Goal: Navigation & Orientation: Find specific page/section

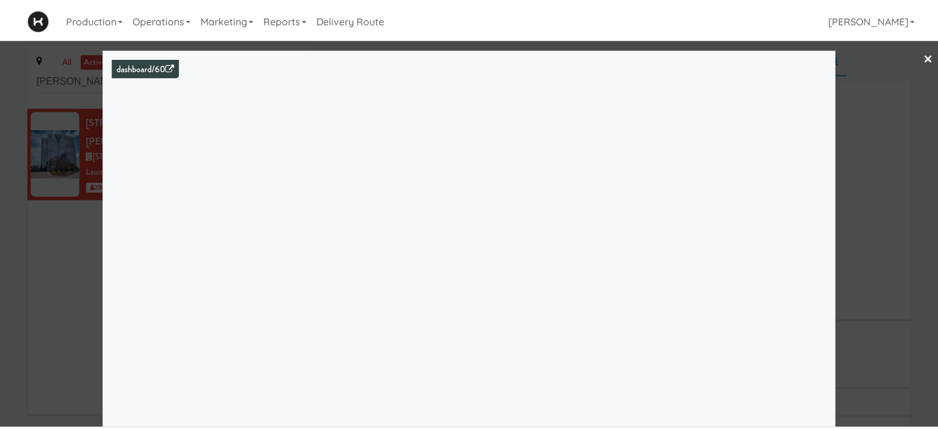
scroll to position [94, 0]
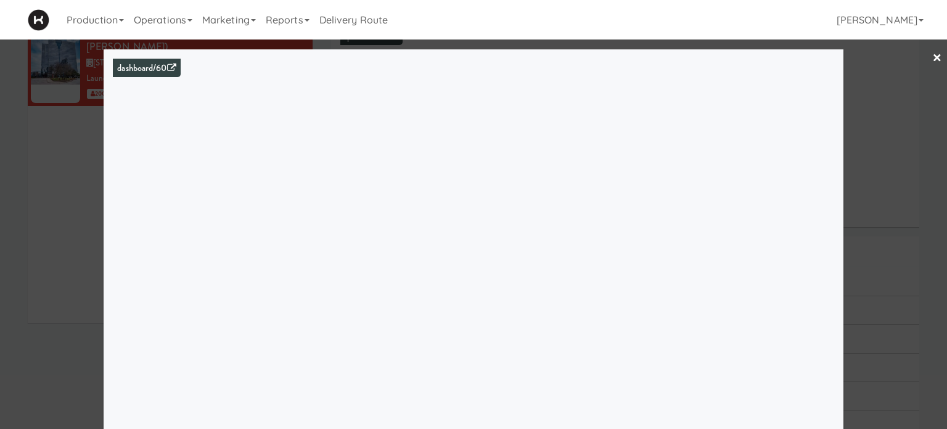
click at [911, 171] on div at bounding box center [473, 214] width 947 height 429
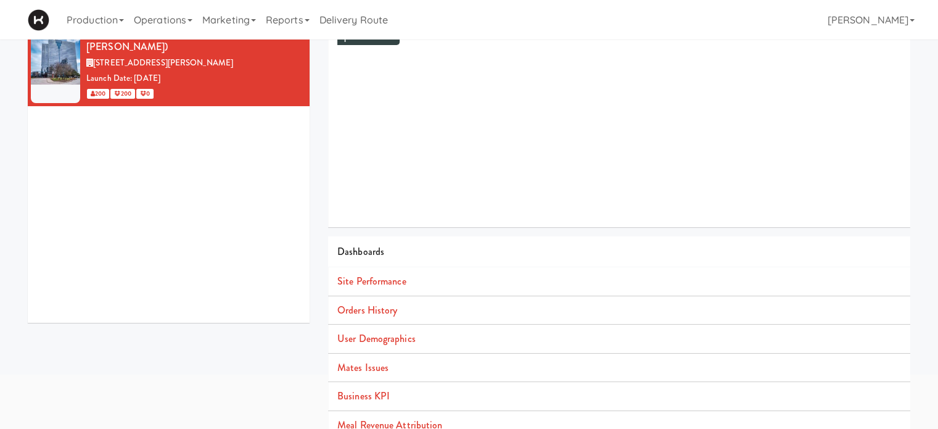
scroll to position [112, 0]
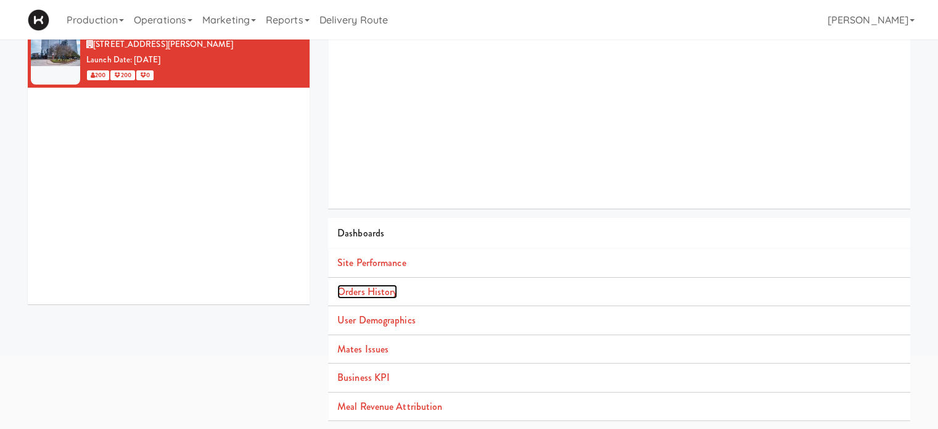
click at [344, 293] on link "Orders History" at bounding box center [367, 291] width 60 height 14
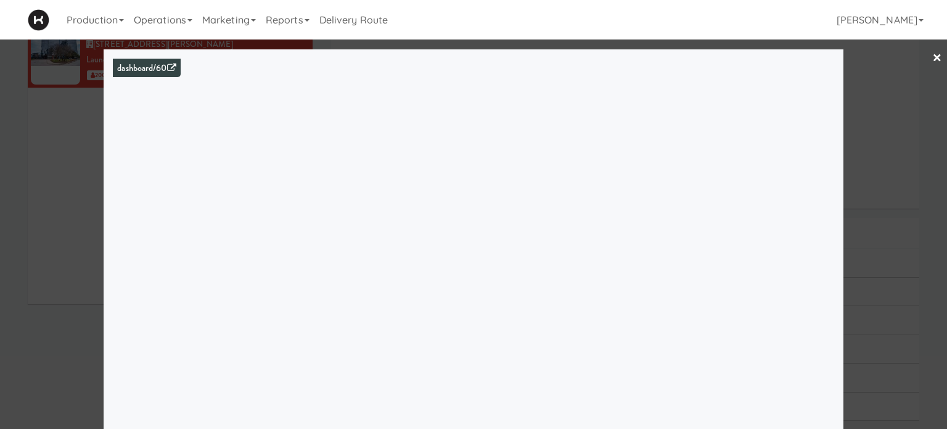
click at [932, 57] on link "×" at bounding box center [937, 58] width 10 height 38
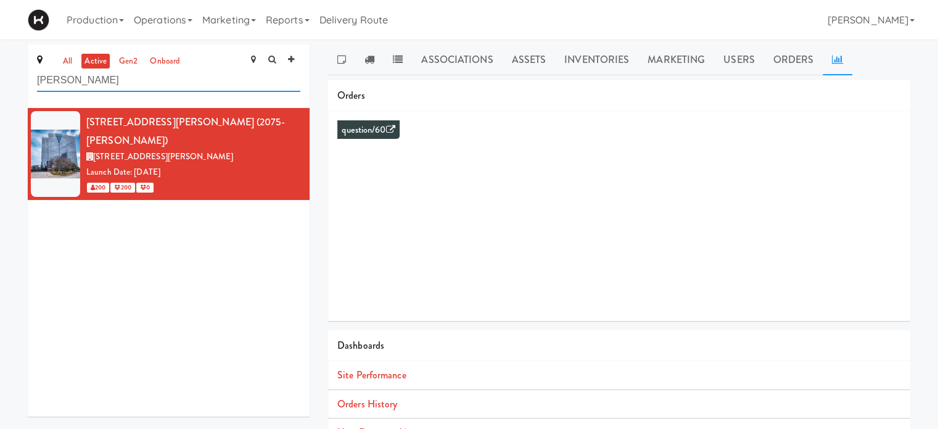
drag, startPoint x: 100, startPoint y: 83, endPoint x: 0, endPoint y: 83, distance: 99.9
click at [0, 83] on div "all active gen2 onboard [PERSON_NAME] [STREET_ADDRESS][PERSON_NAME] [STREET_ADD…" at bounding box center [469, 292] width 938 height 497
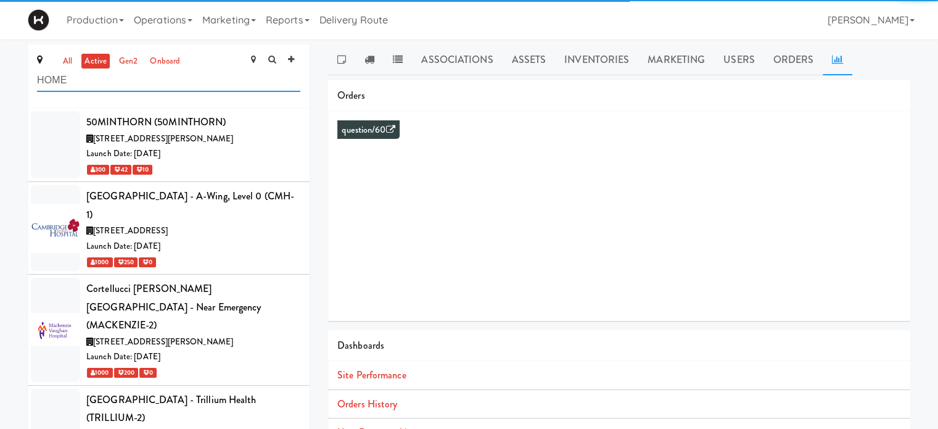
type input "HOME"
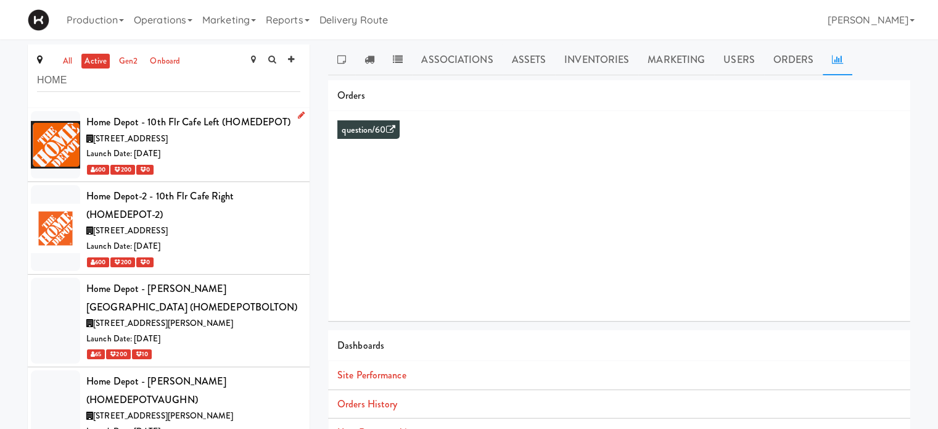
click at [239, 150] on div "Launch Date: [DATE]" at bounding box center [193, 153] width 214 height 15
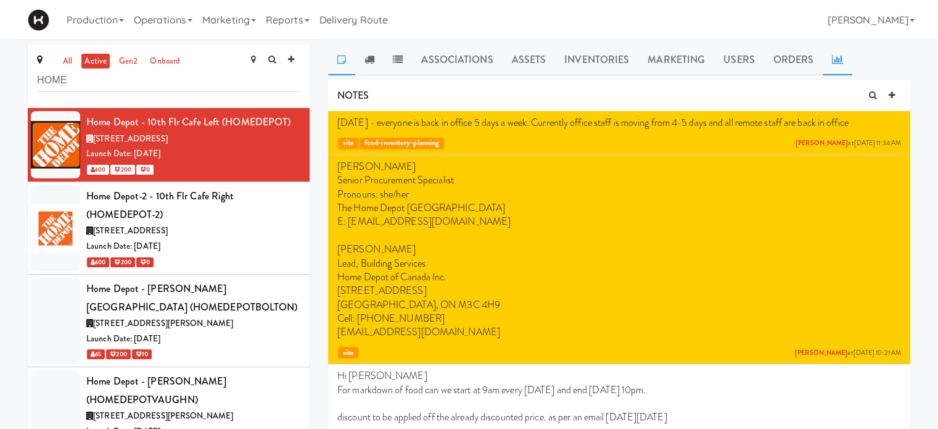
click at [840, 67] on link at bounding box center [837, 59] width 30 height 31
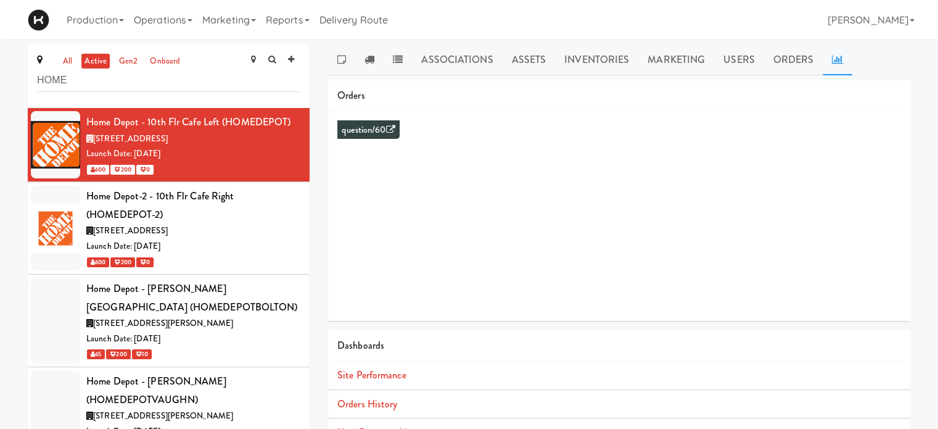
scroll to position [70, 0]
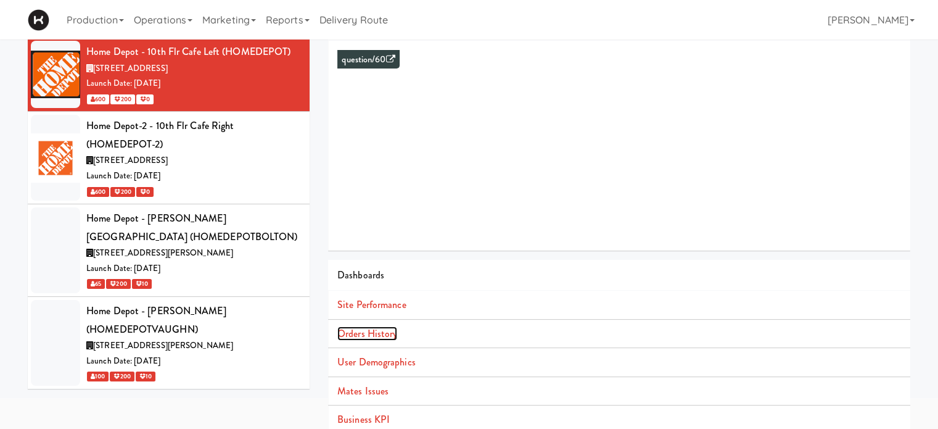
click at [382, 330] on link "Orders History" at bounding box center [367, 333] width 60 height 14
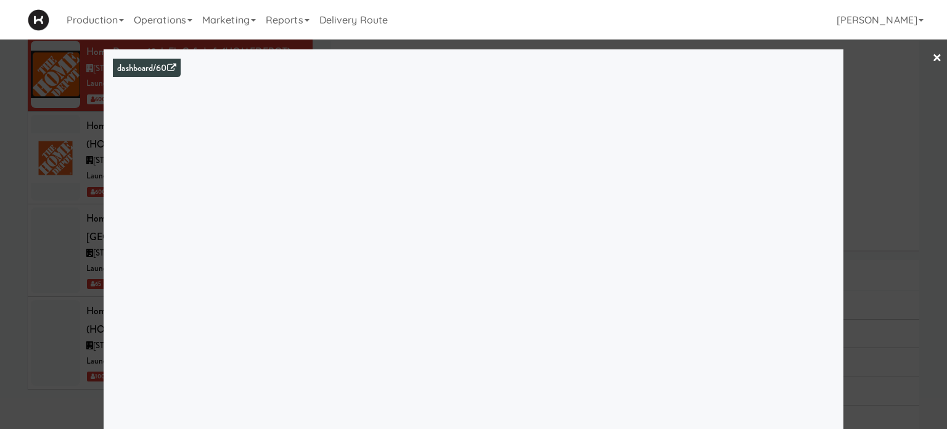
click at [909, 203] on div at bounding box center [473, 214] width 947 height 429
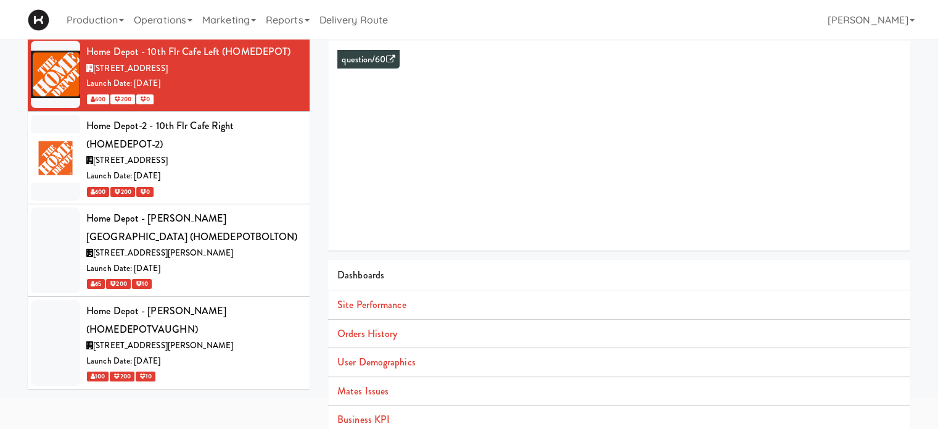
drag, startPoint x: 933, startPoint y: 234, endPoint x: 935, endPoint y: 220, distance: 13.7
click at [935, 220] on div "all active gen2 onboard HOME Home Depot - 10th Flr Cafe Left (HOMEDEPOT) [STREE…" at bounding box center [469, 222] width 938 height 497
click at [210, 153] on div "[STREET_ADDRESS]" at bounding box center [193, 160] width 214 height 15
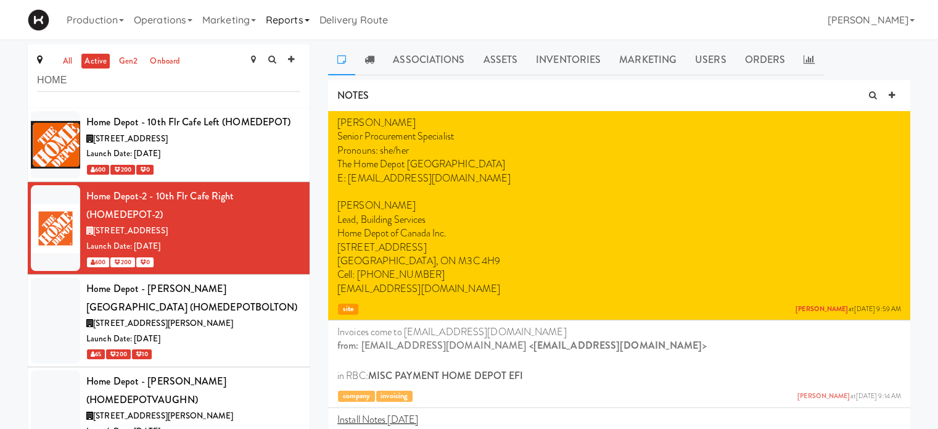
click at [305, 28] on link "Reports" at bounding box center [288, 19] width 54 height 39
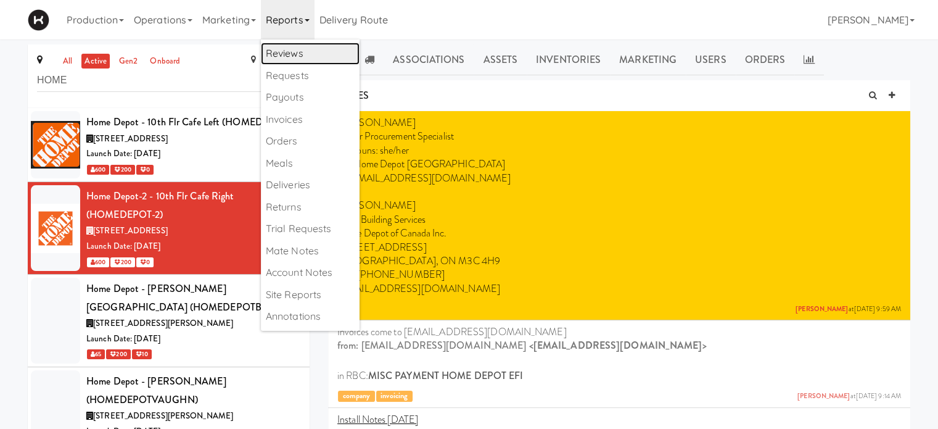
click at [311, 49] on link "Reviews" at bounding box center [310, 54] width 99 height 22
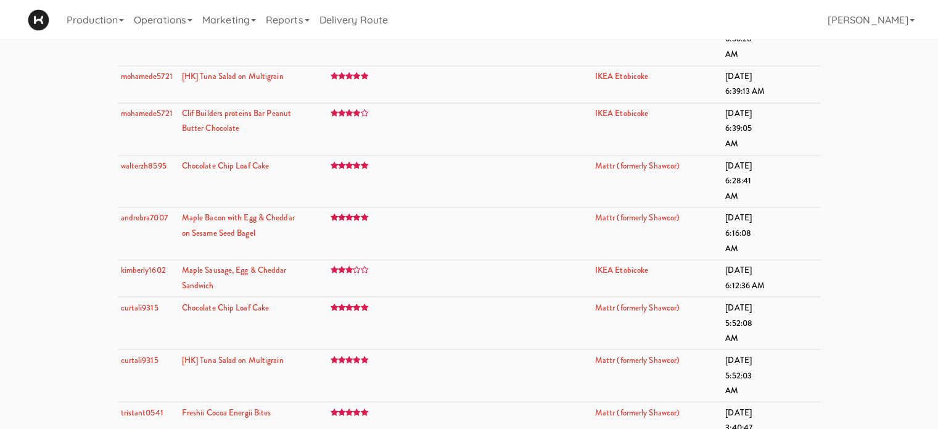
scroll to position [16248, 0]
